Goal: Transaction & Acquisition: Book appointment/travel/reservation

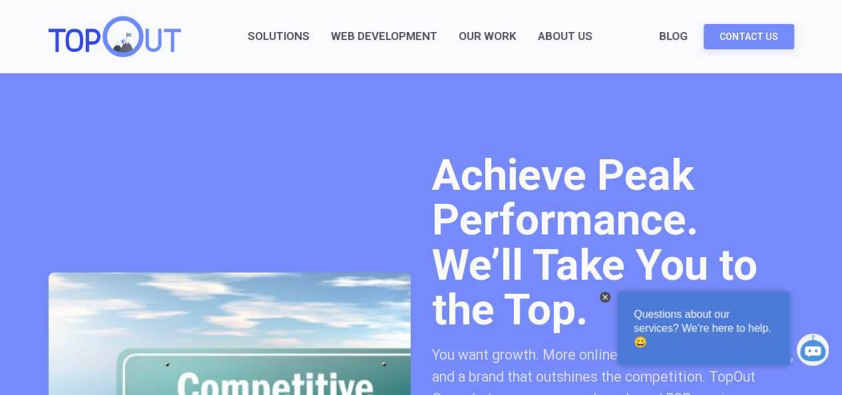
click at [607, 298] on div at bounding box center [605, 297] width 11 height 11
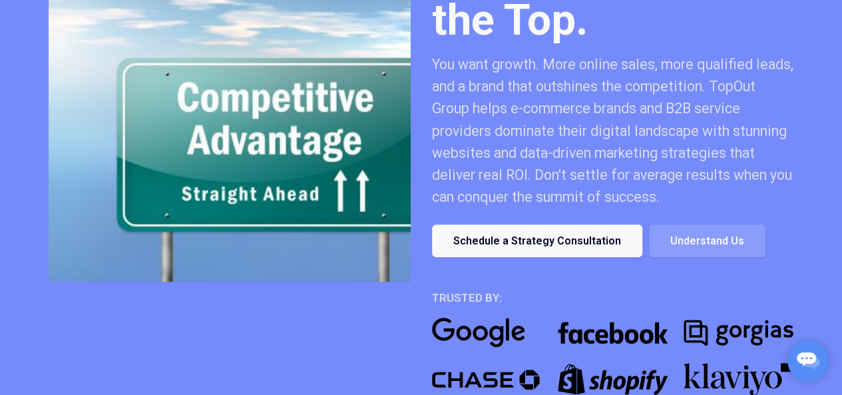
scroll to position [399, 0]
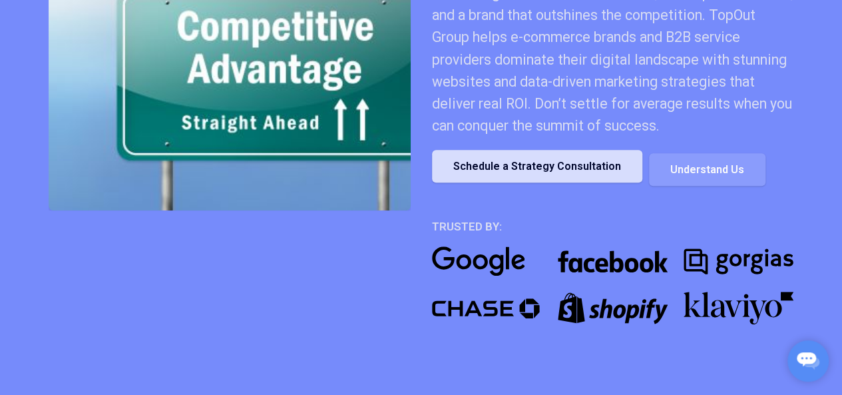
click at [535, 168] on link "Schedule a Strategy Consultation" at bounding box center [537, 166] width 210 height 33
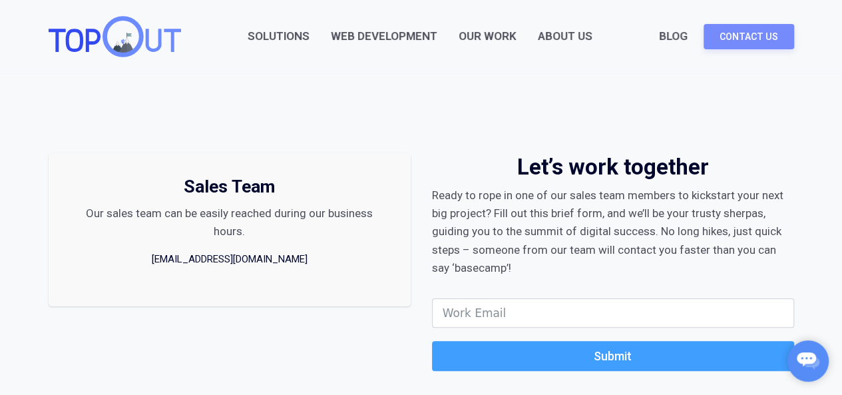
drag, startPoint x: 527, startPoint y: 251, endPoint x: 554, endPoint y: 276, distance: 37.2
click at [554, 276] on div "Ready to rope in one of our sales team members to kickstart your next big proje…" at bounding box center [613, 231] width 362 height 91
click at [531, 267] on div "Ready to rope in one of our sales team members to kickstart your next big proje…" at bounding box center [613, 231] width 362 height 91
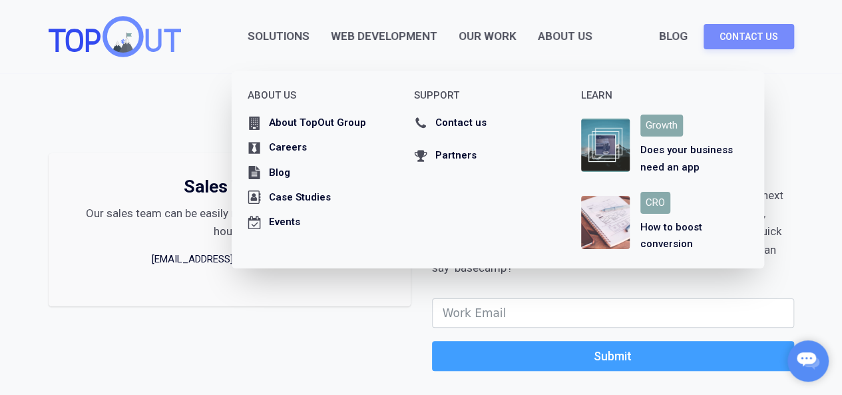
click at [582, 38] on div "About Us" at bounding box center [565, 36] width 55 height 18
click at [557, 30] on div "About Us" at bounding box center [565, 36] width 55 height 18
click at [302, 119] on div "About TopOut Group" at bounding box center [317, 123] width 97 height 17
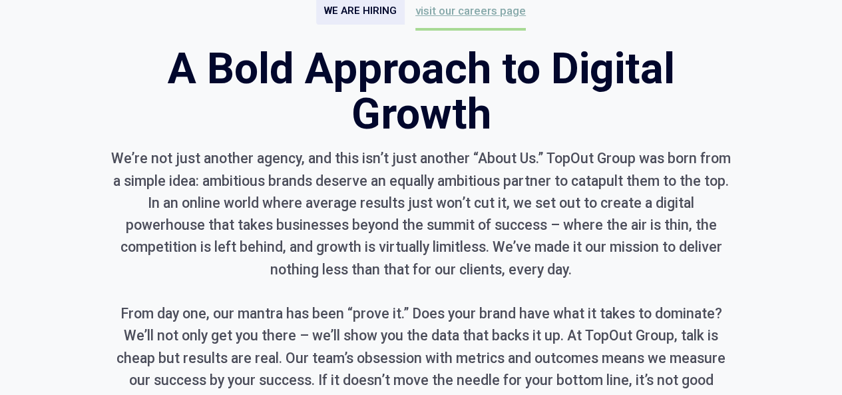
scroll to position [266, 0]
